Goal: Transaction & Acquisition: Purchase product/service

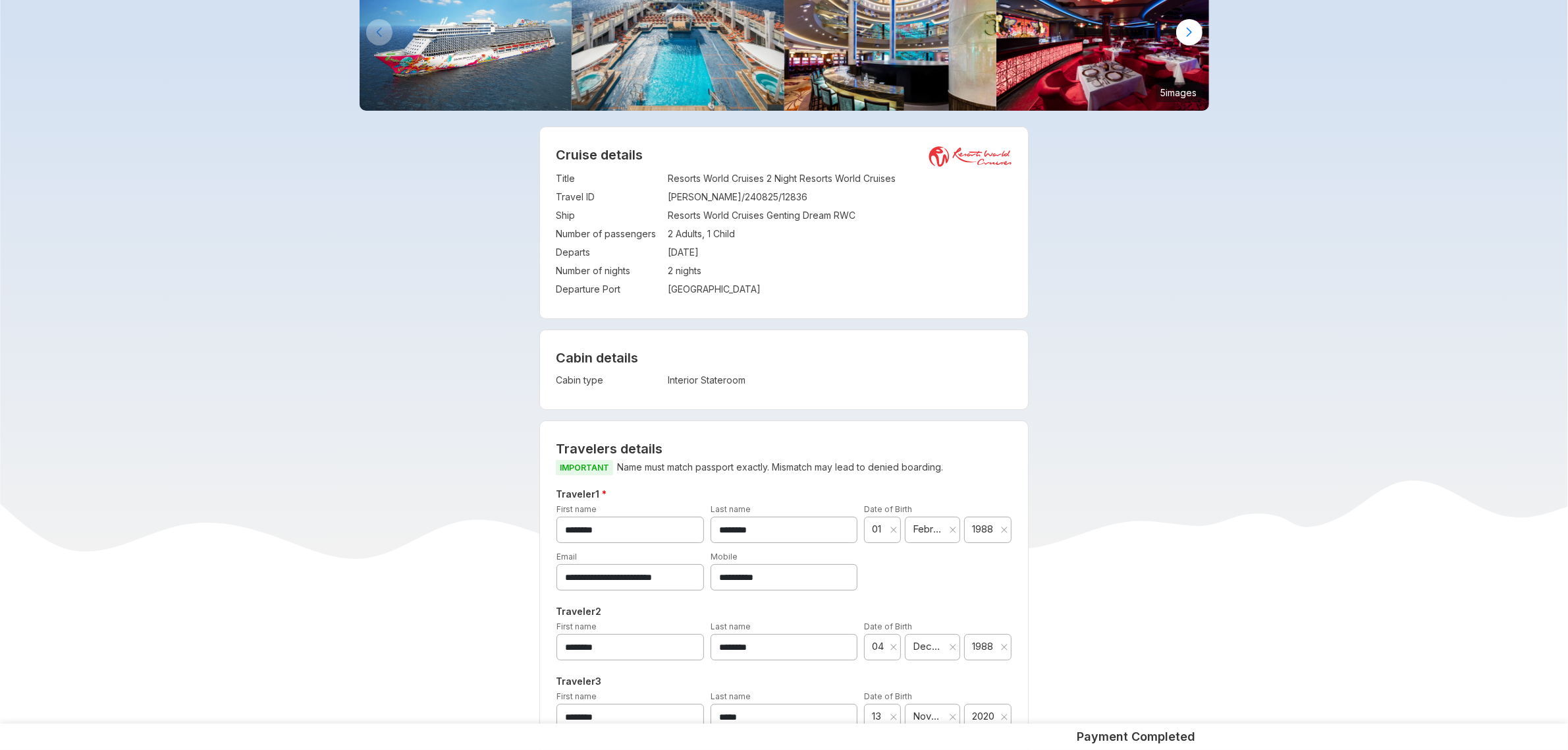
scroll to position [132, 0]
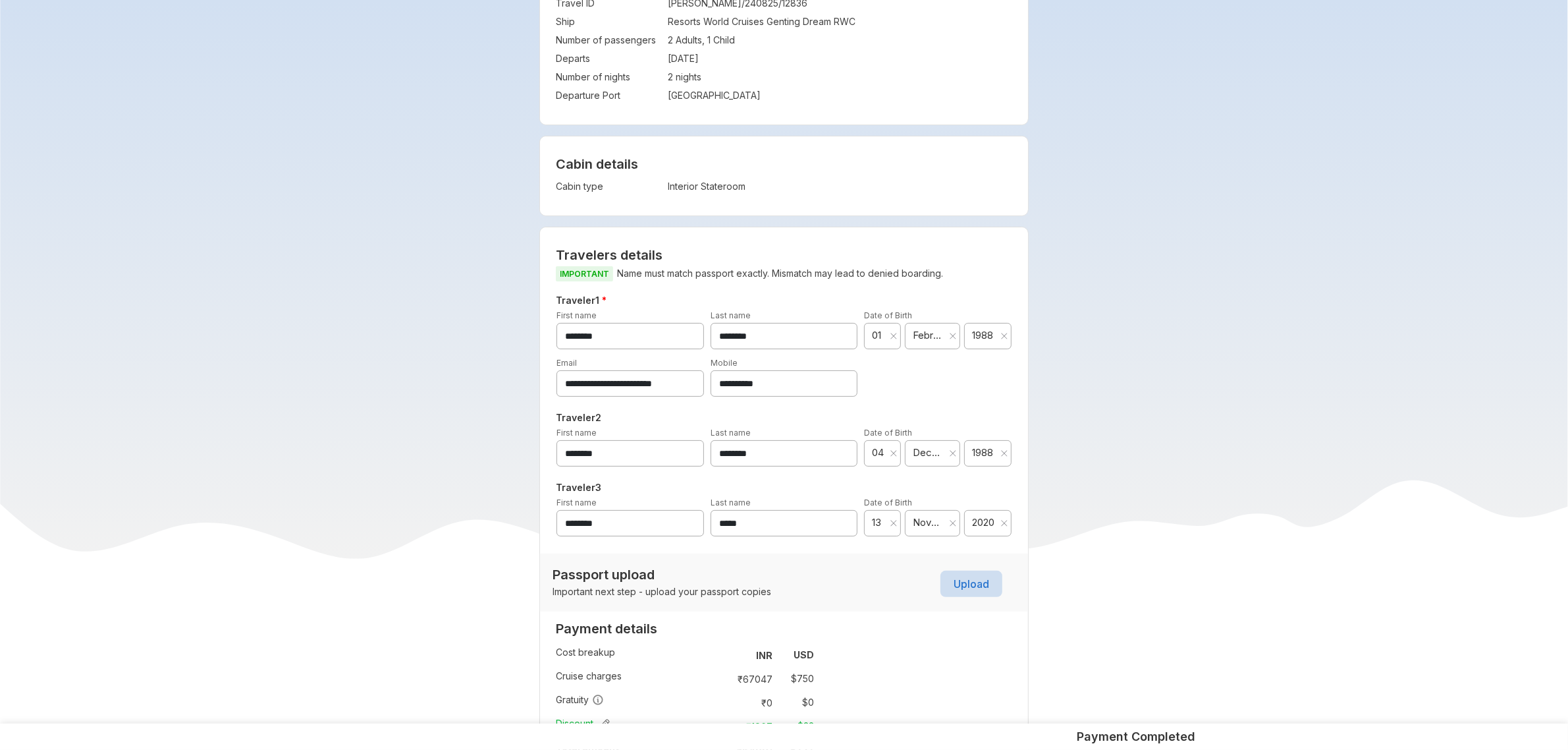
scroll to position [330, 0]
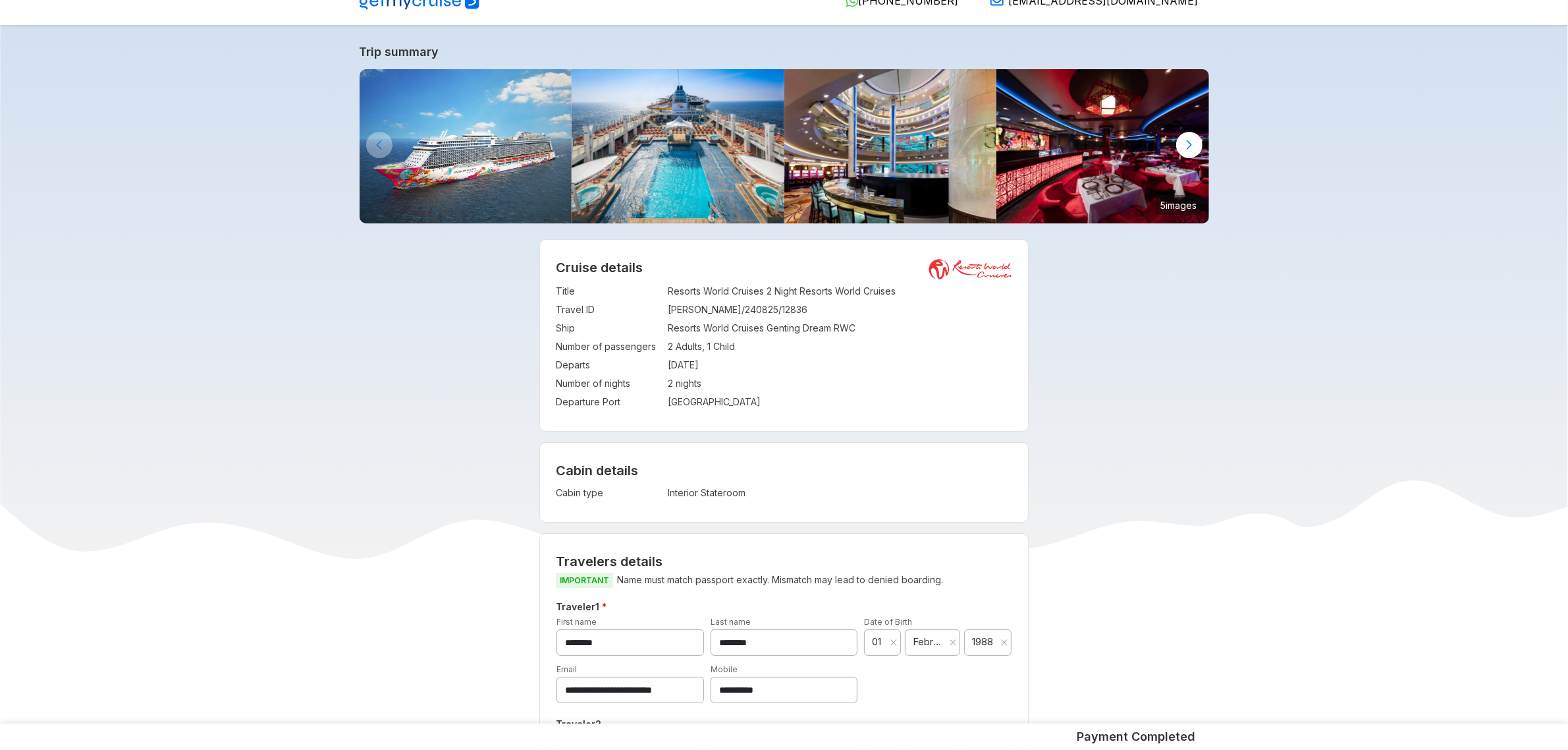
scroll to position [0, 0]
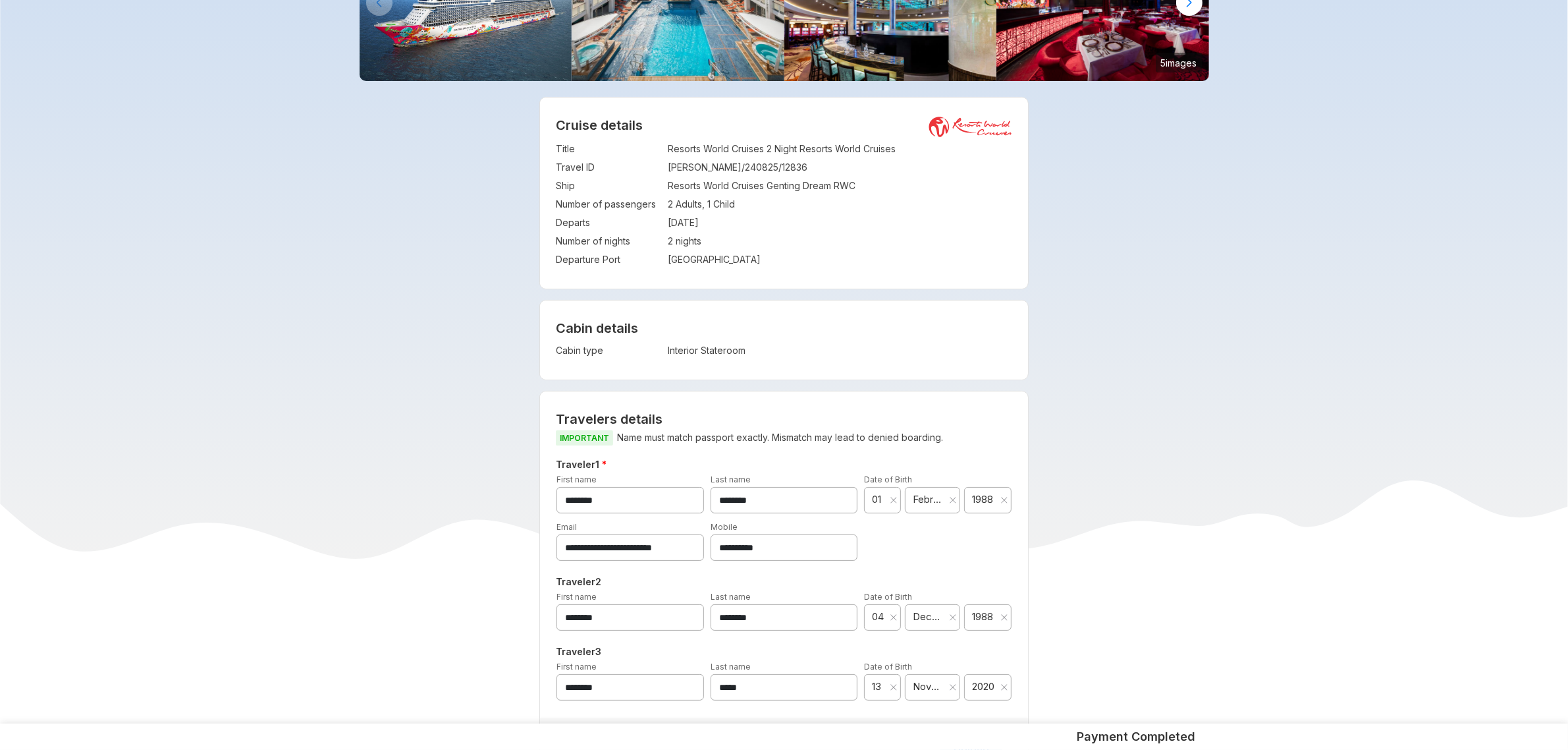
scroll to position [165, 0]
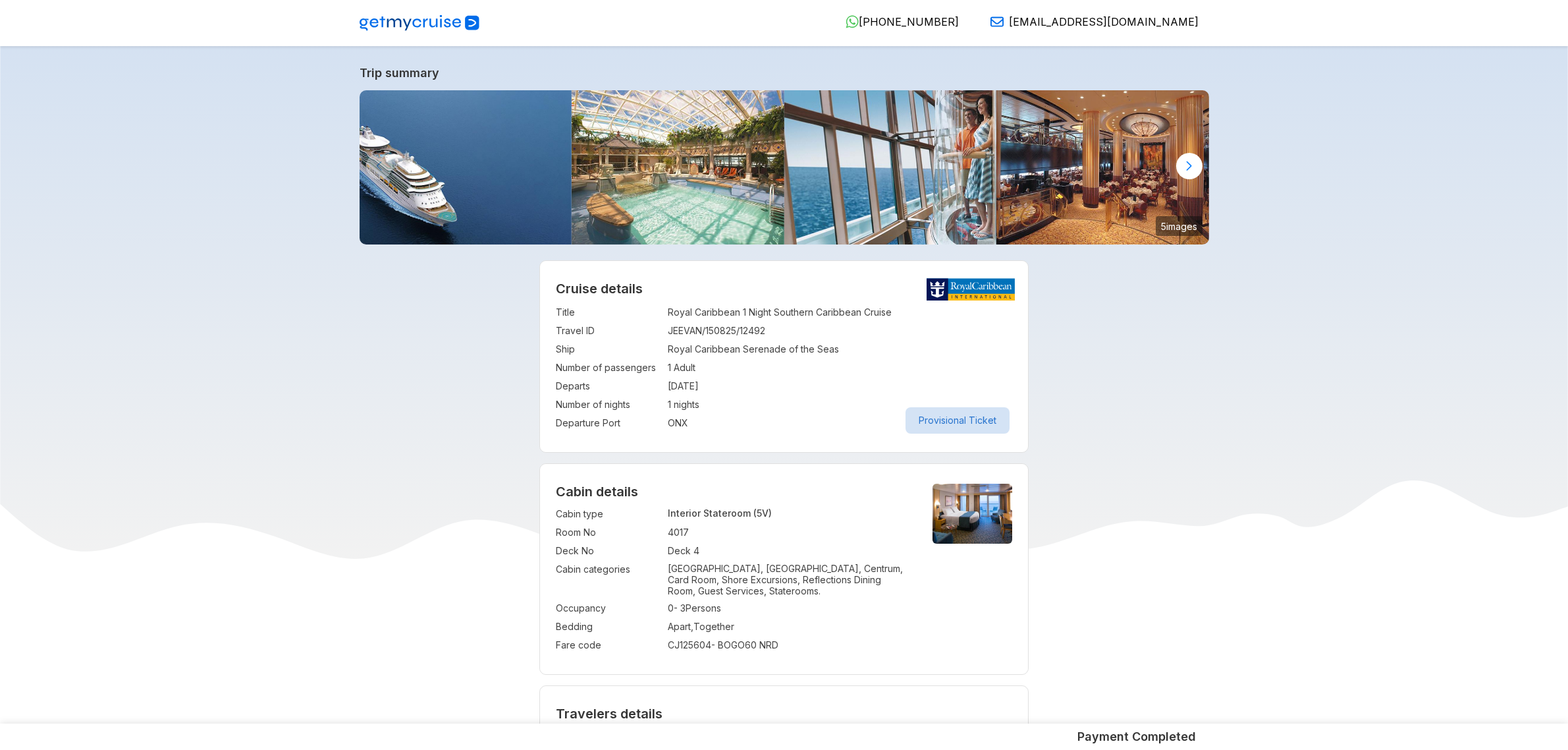
select select "**"
select select "*"
drag, startPoint x: 0, startPoint y: 0, endPoint x: 354, endPoint y: 317, distance: 475.2
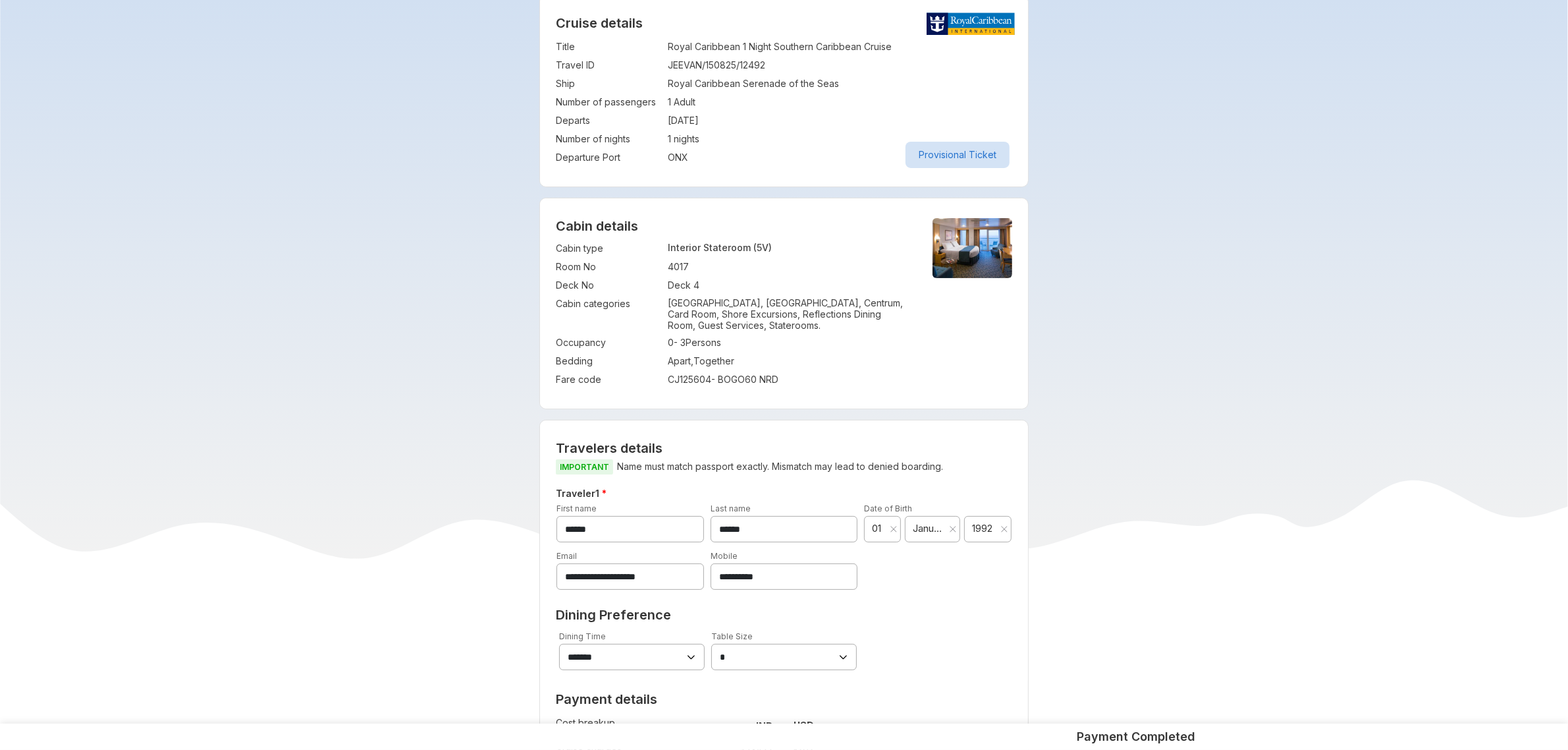
scroll to position [264, 0]
click at [982, 153] on button "Provisional Ticket" at bounding box center [957, 157] width 104 height 26
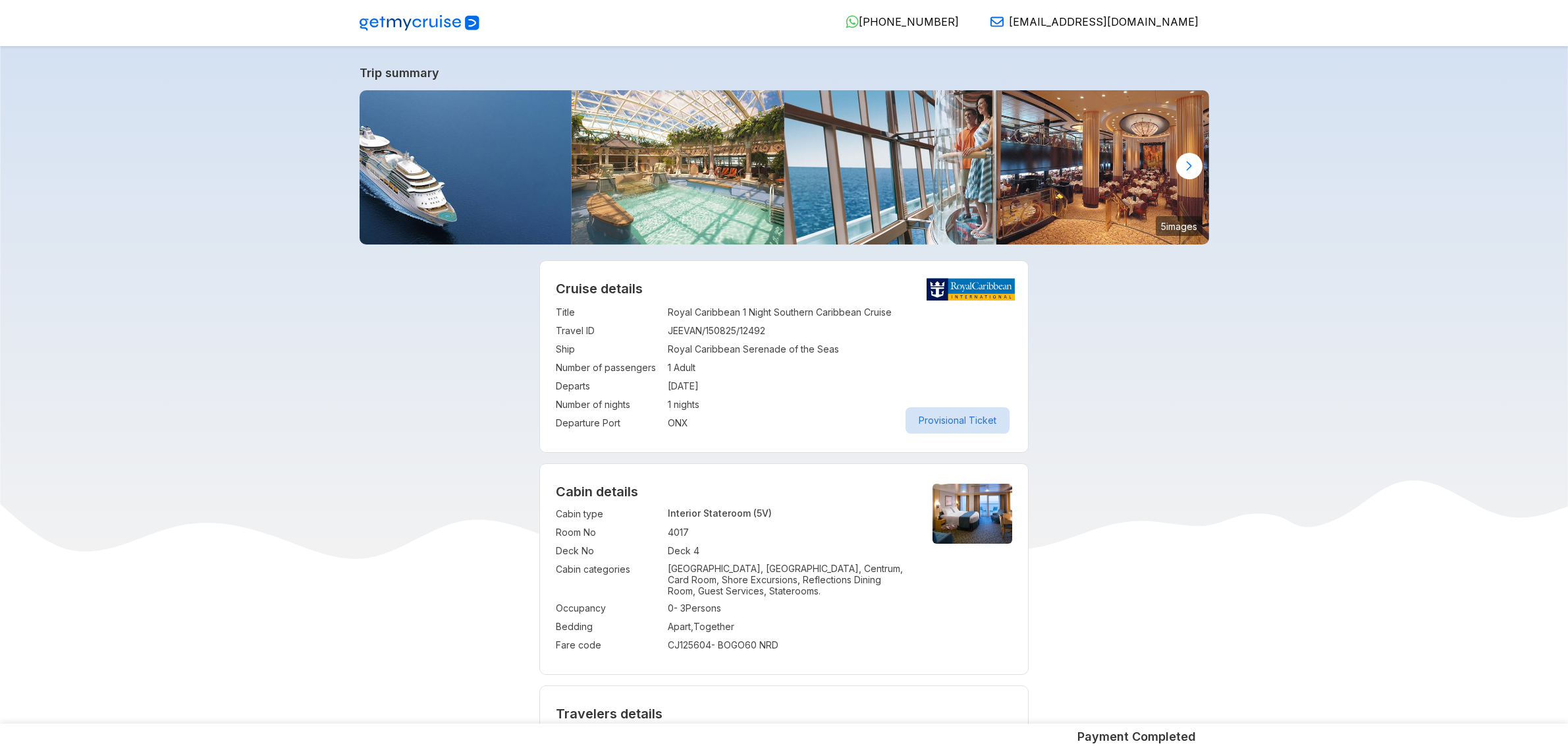
select select "**"
select select "*"
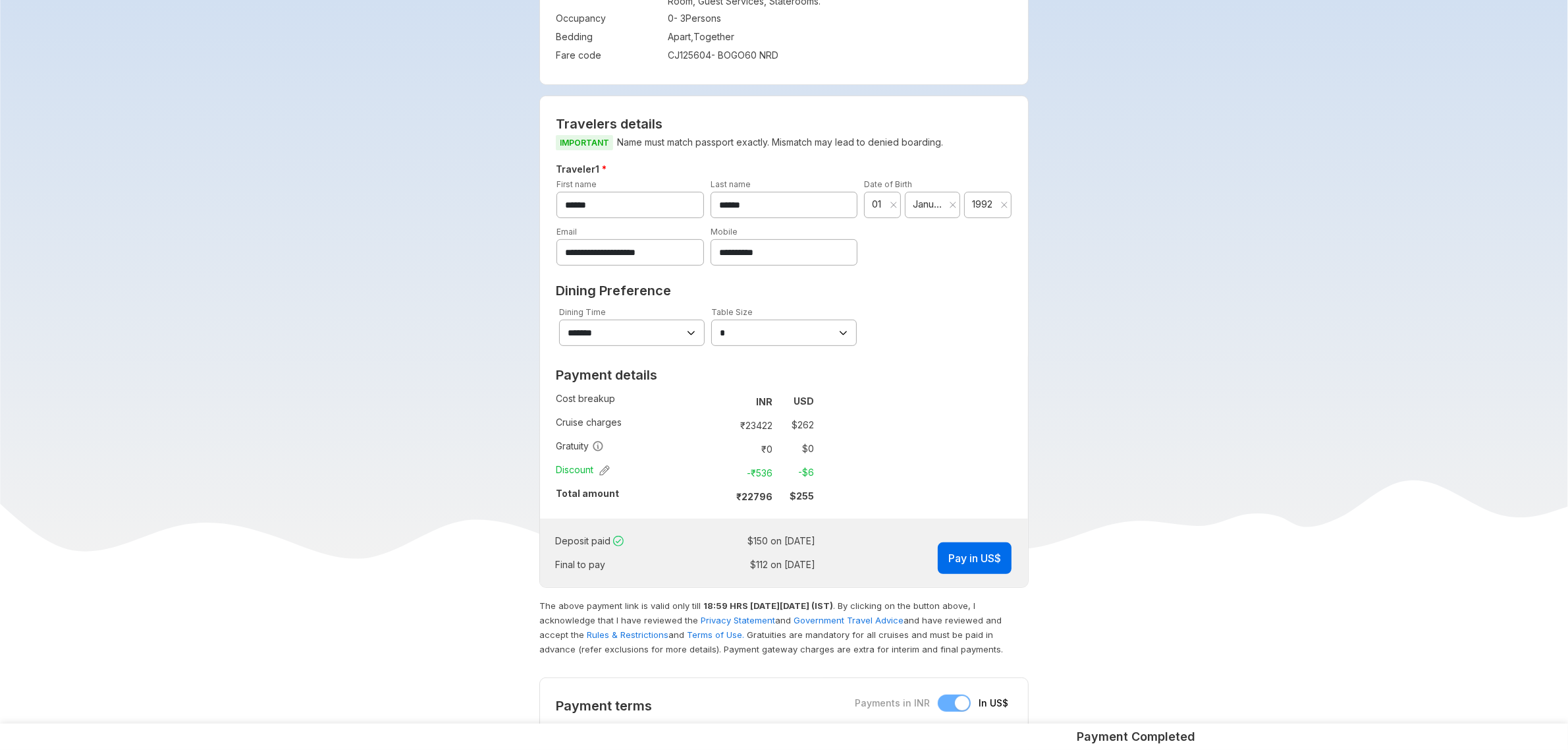
scroll to position [593, 0]
click at [983, 565] on button "Pay in US$" at bounding box center [974, 555] width 74 height 32
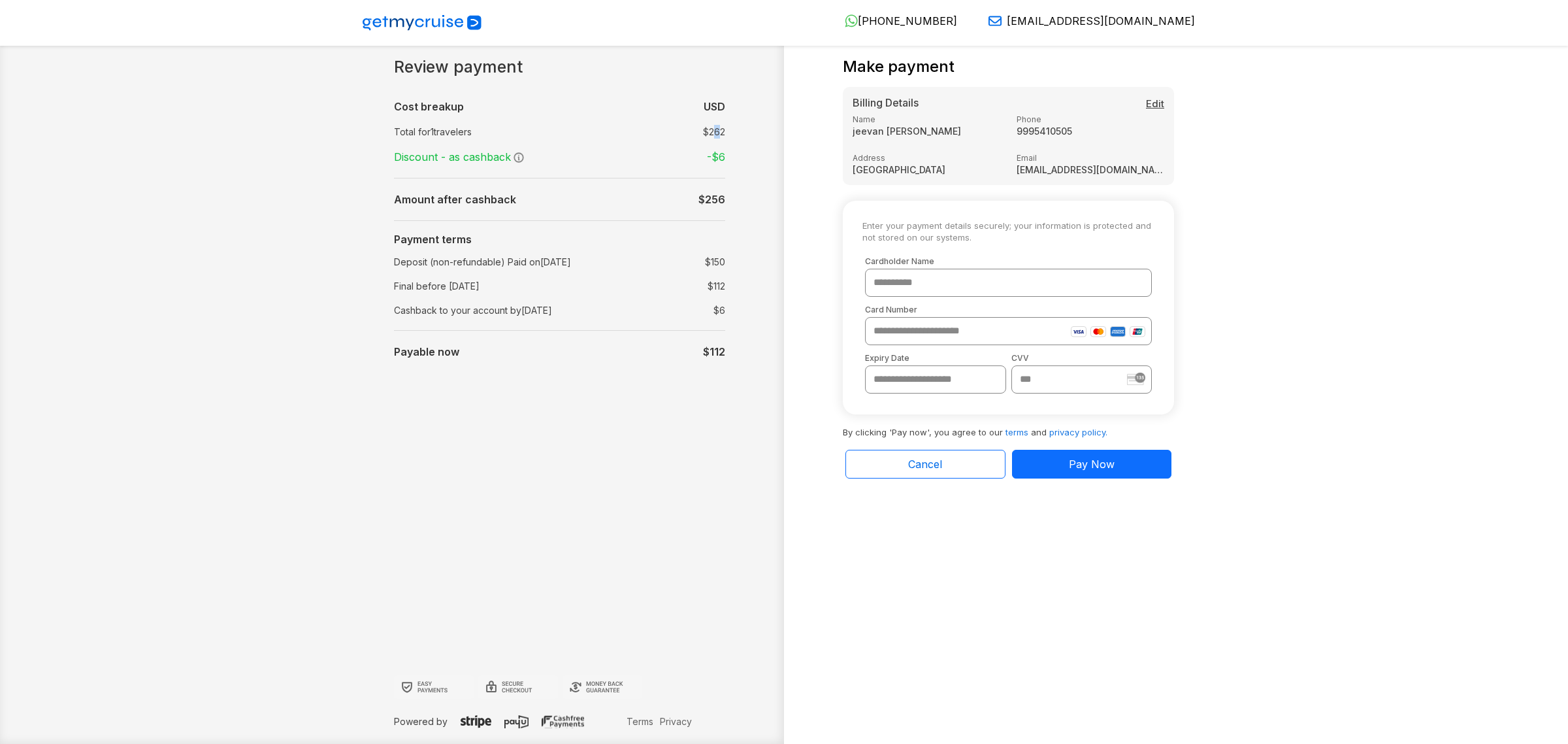
drag, startPoint x: 716, startPoint y: 124, endPoint x: 717, endPoint y: 133, distance: 9.1
click at [717, 133] on td "$ 262" at bounding box center [679, 132] width 91 height 19
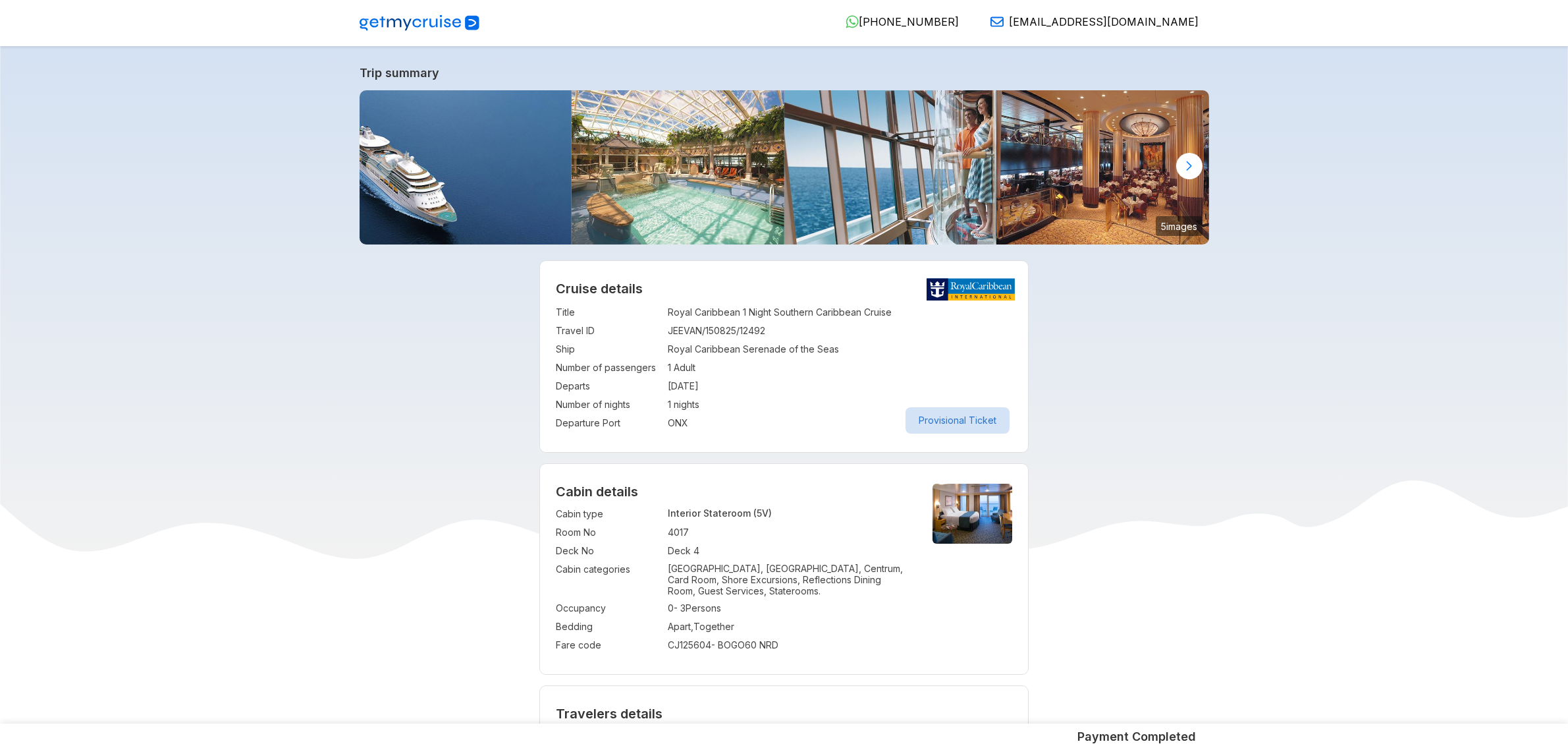
select select "**"
select select "*"
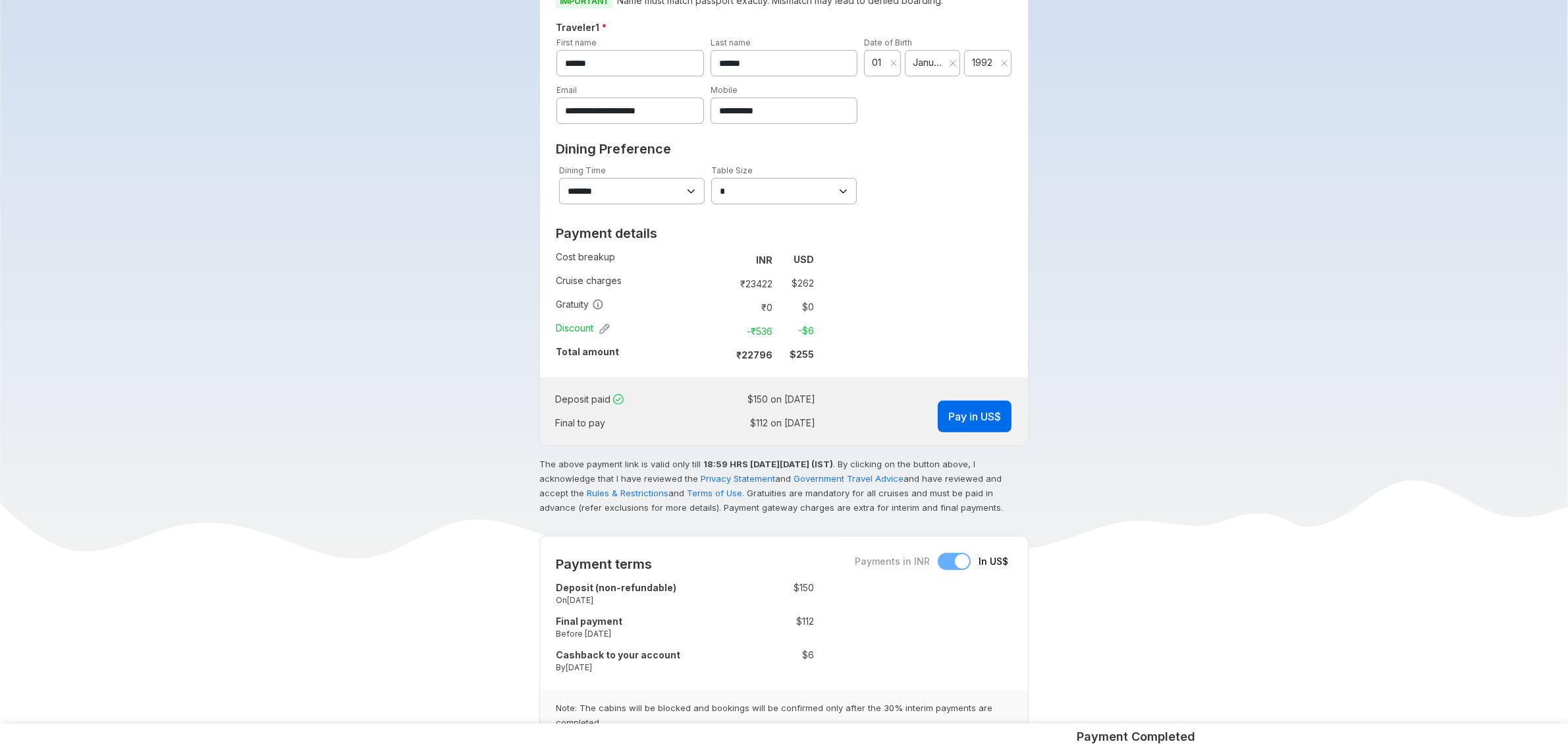
scroll to position [725, 0]
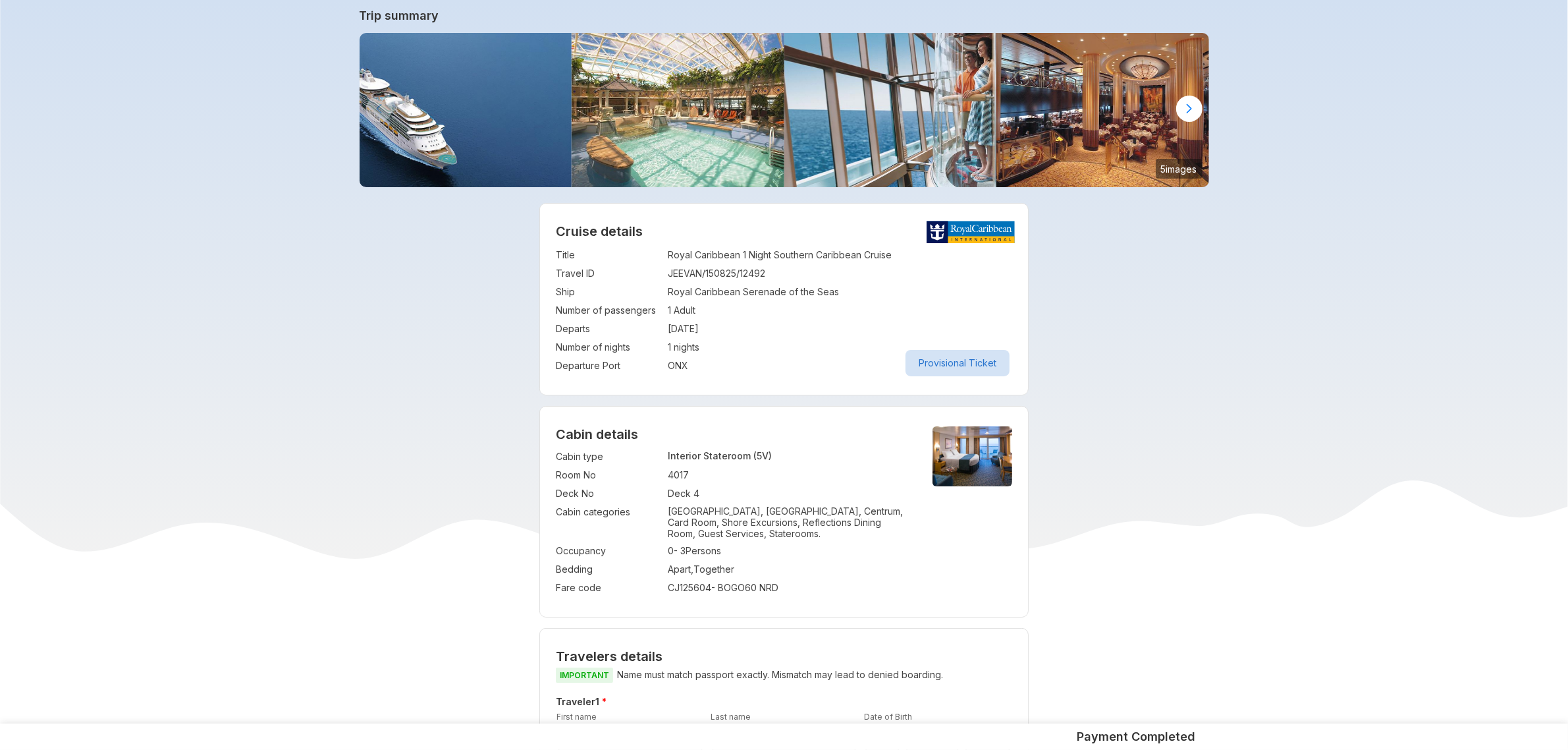
scroll to position [0, 0]
